Goal: Check status: Check status

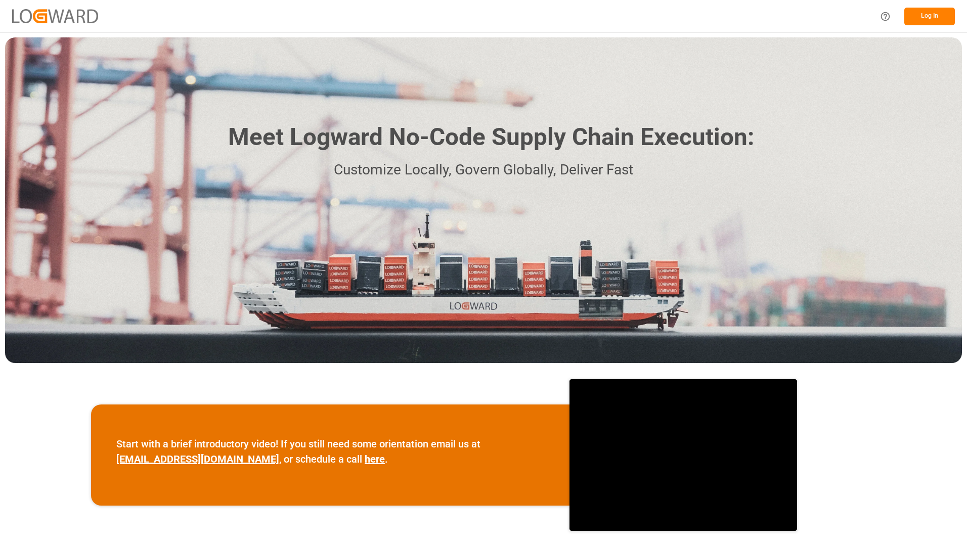
click at [943, 16] on button "Log In" at bounding box center [929, 17] width 51 height 18
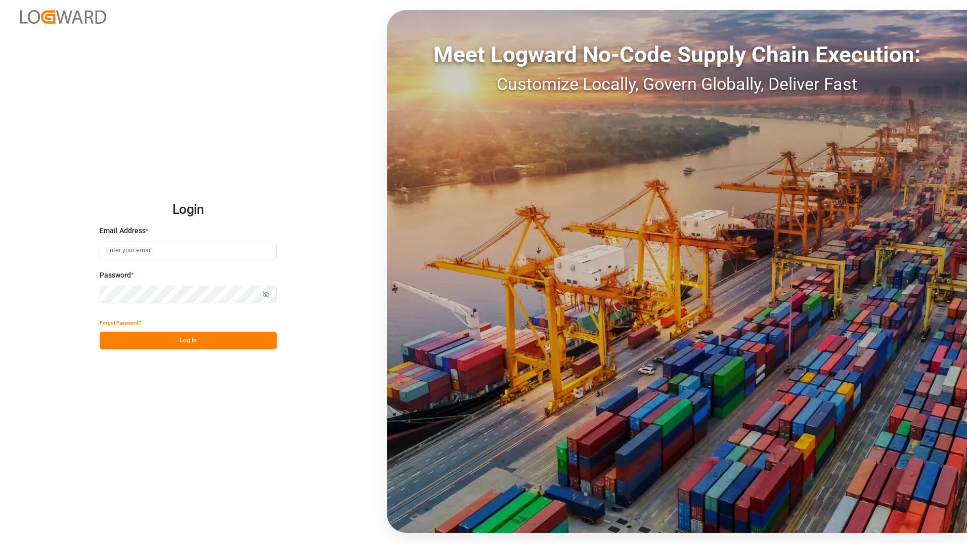
type input "[PERSON_NAME][EMAIL_ADDRESS][DOMAIN_NAME]"
click at [191, 338] on button "Log In" at bounding box center [188, 341] width 177 height 18
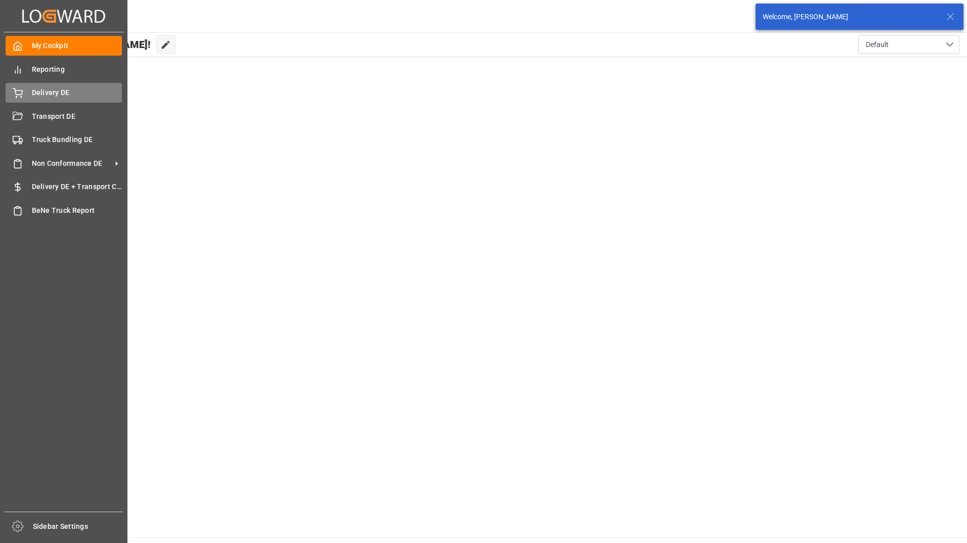
click at [33, 90] on span "Delivery DE" at bounding box center [77, 93] width 91 height 11
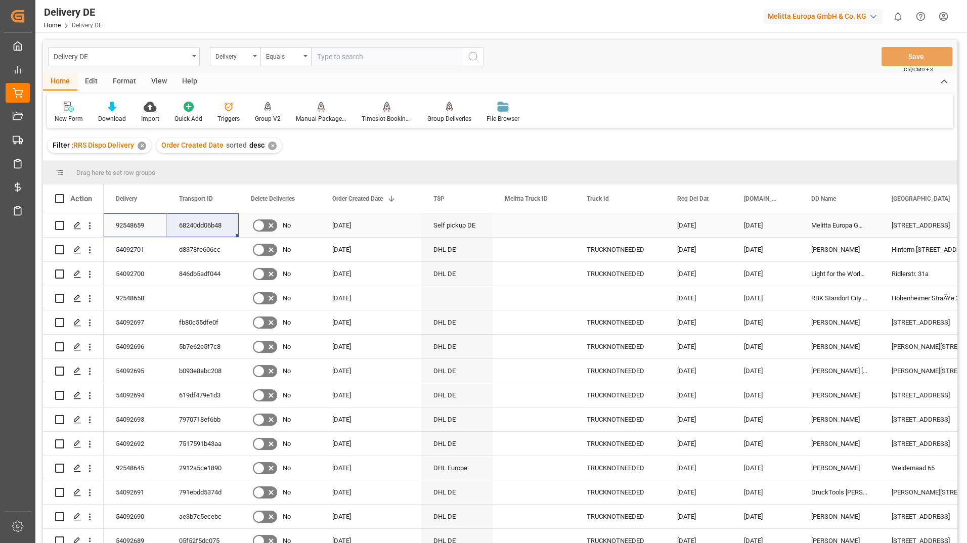
drag, startPoint x: 119, startPoint y: 224, endPoint x: 194, endPoint y: 227, distance: 74.9
